Goal: Navigation & Orientation: Find specific page/section

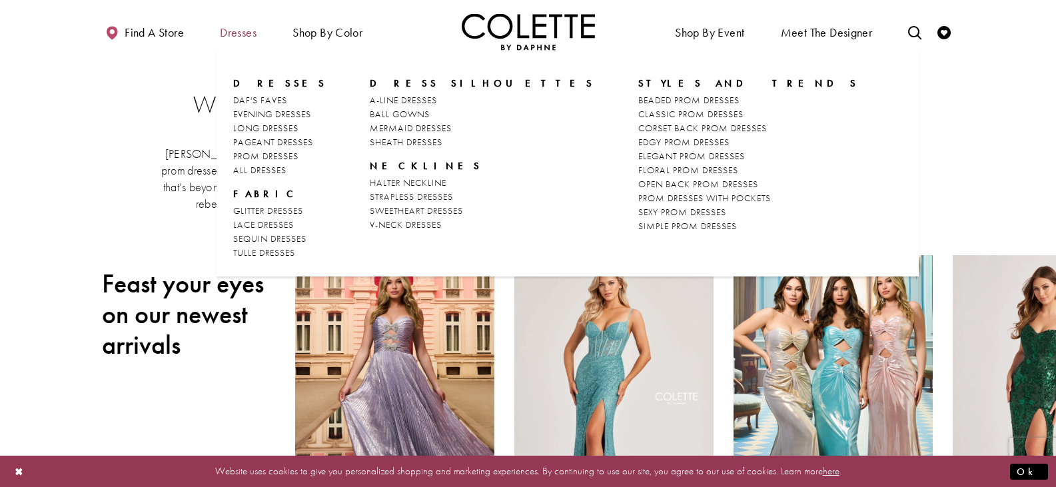
click at [246, 33] on span "Dresses" at bounding box center [238, 32] width 37 height 13
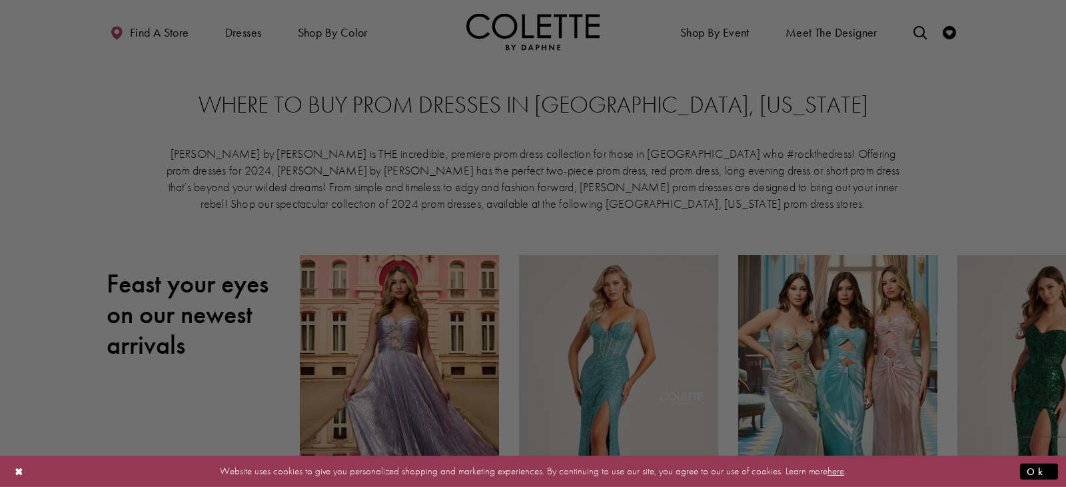
click at [161, 96] on div at bounding box center [538, 246] width 1077 height 492
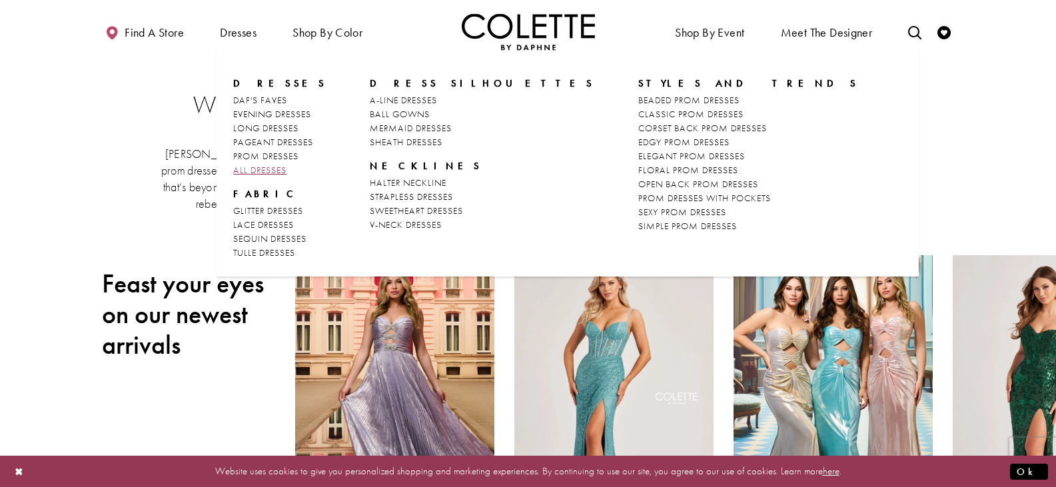
click at [263, 172] on span "ALL DRESSES" at bounding box center [259, 170] width 53 height 12
